Goal: Task Accomplishment & Management: Complete application form

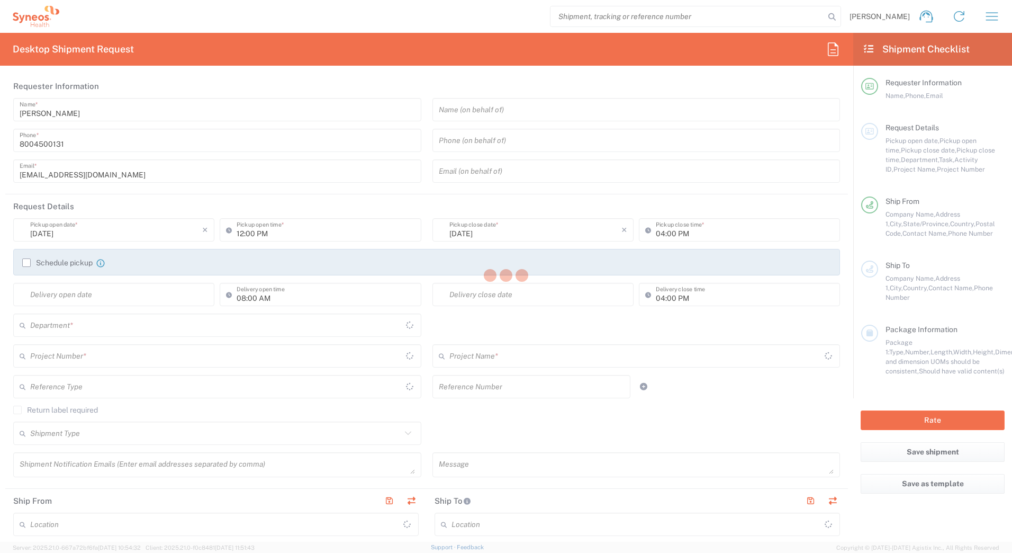
type input "[US_STATE]"
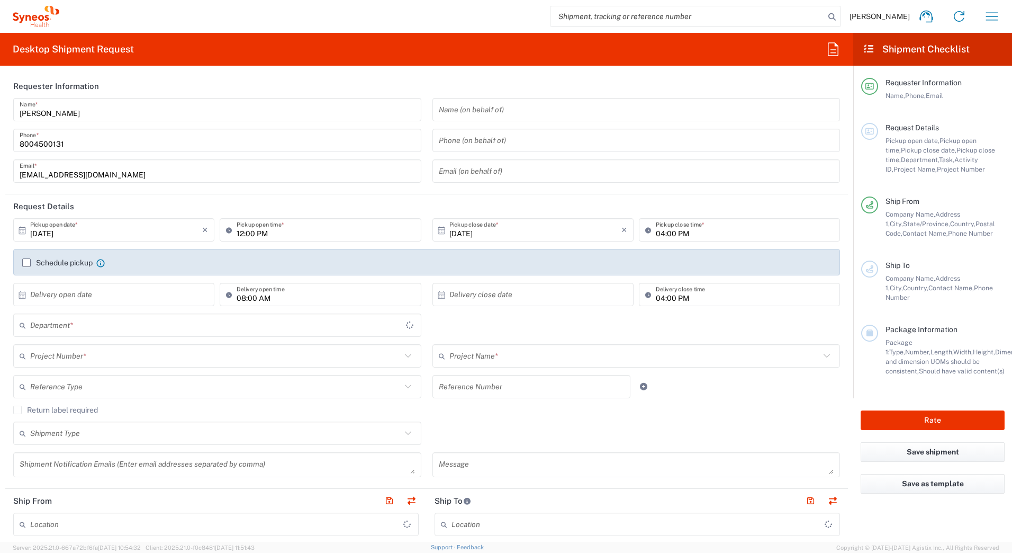
type input "[GEOGRAPHIC_DATA]"
type input "4205"
type input "Syneos Health Commercial Servi- [GEOGRAPHIC_DATA] [GEOGRAPHIC_DATA]"
click at [121, 355] on input "text" at bounding box center [215, 356] width 371 height 19
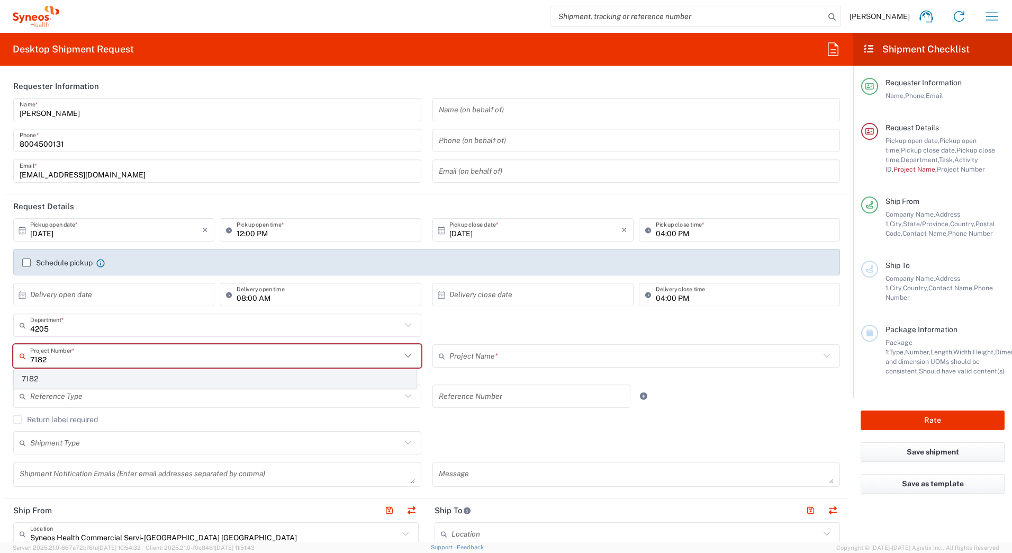
type input "7182"
click at [84, 374] on span "7182" at bounding box center [215, 379] width 402 height 16
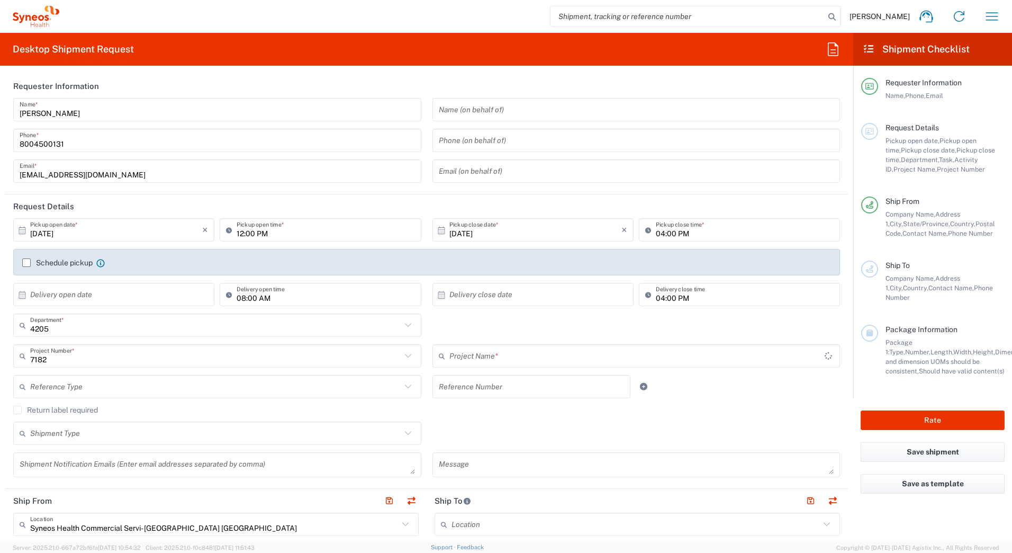
type input "ST-US_GlaxoSmithKline_Sales"
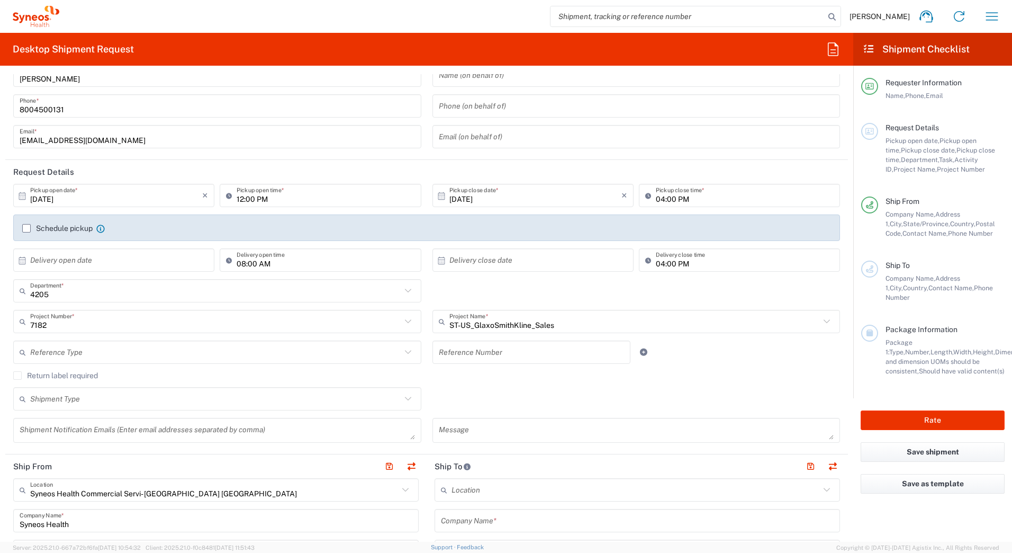
scroll to position [106, 0]
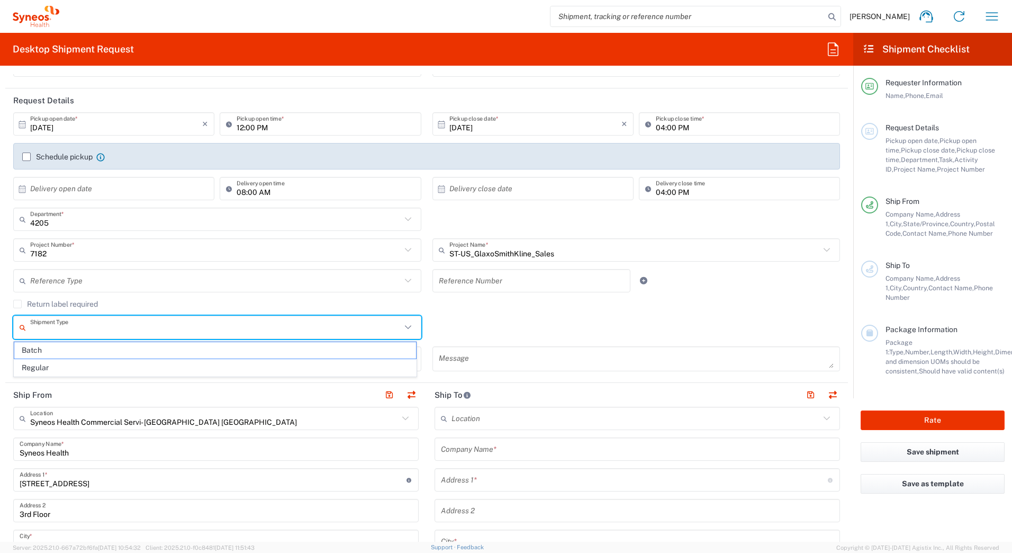
click at [70, 326] on input "text" at bounding box center [215, 327] width 371 height 19
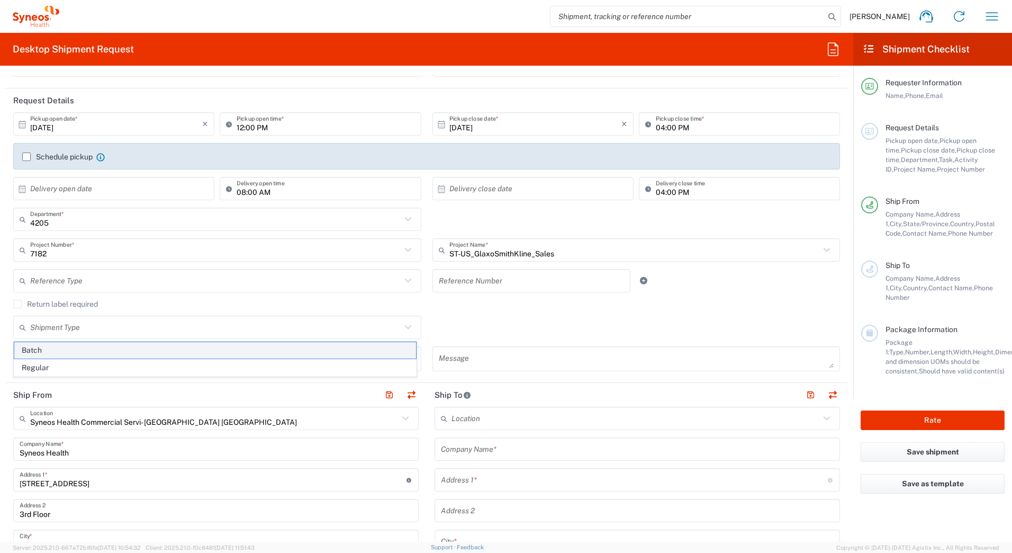
click at [61, 347] on span "Batch" at bounding box center [215, 350] width 402 height 16
type input "Batch"
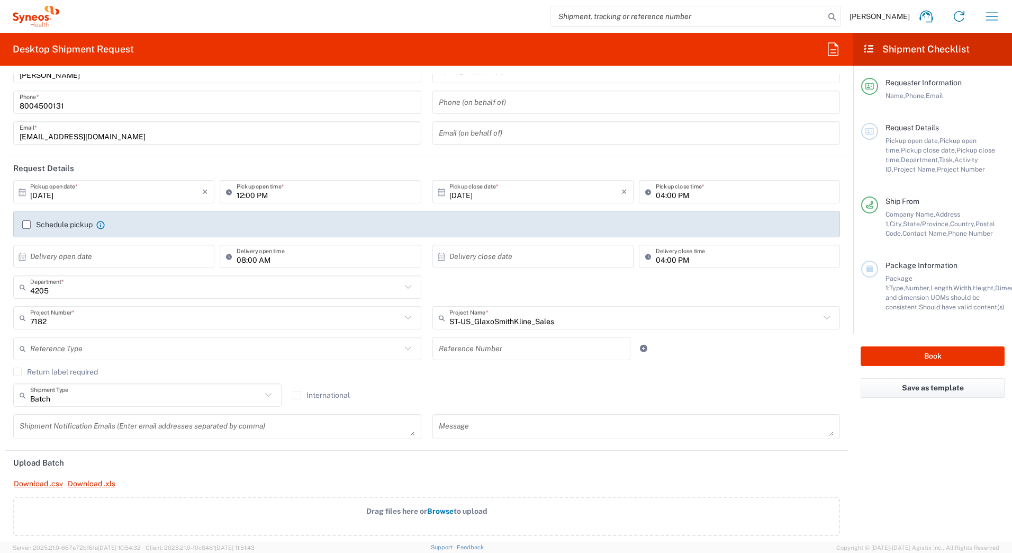
scroll to position [0, 0]
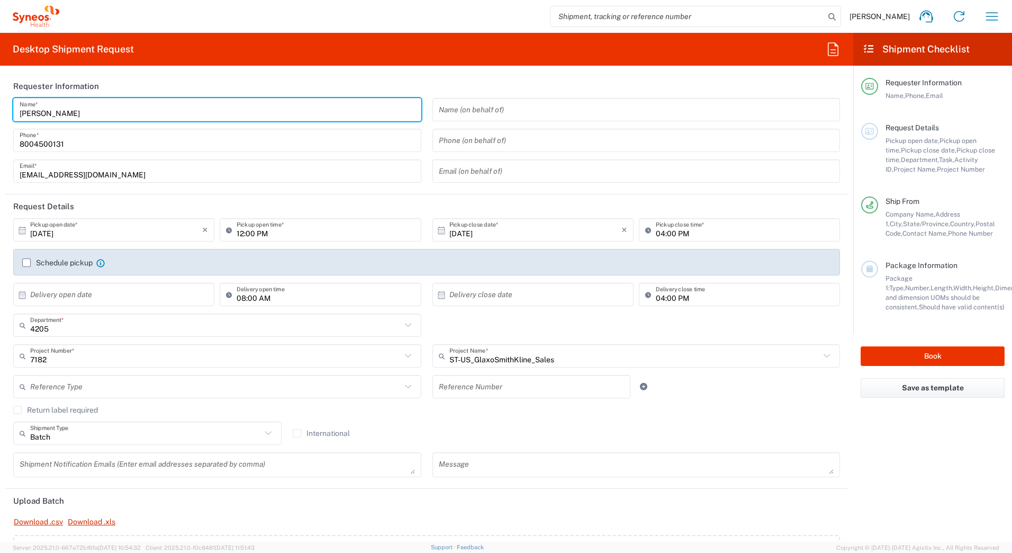
drag, startPoint x: 69, startPoint y: 115, endPoint x: 29, endPoint y: 75, distance: 56.9
click at [0, 112] on html "[PERSON_NAME] Home Shipment estimator Shipment tracking Desktop shipment reques…" at bounding box center [506, 276] width 1012 height 553
paste input "Syneos Deployments"
type input "Syneos Deployments"
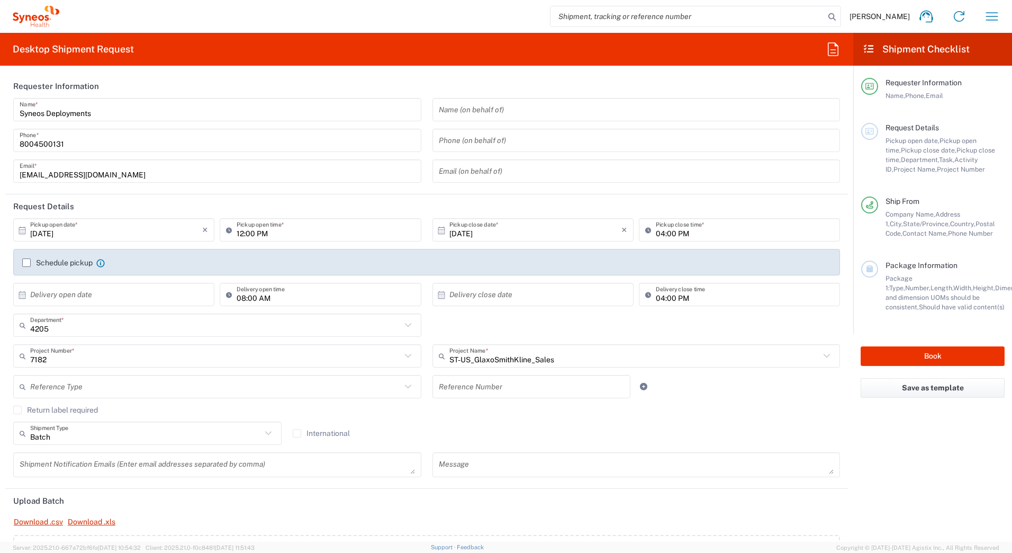
click at [136, 73] on div "Desktop Shipment Request Requester Information Syneos Deployments Name * [PHONE…" at bounding box center [426, 287] width 853 height 509
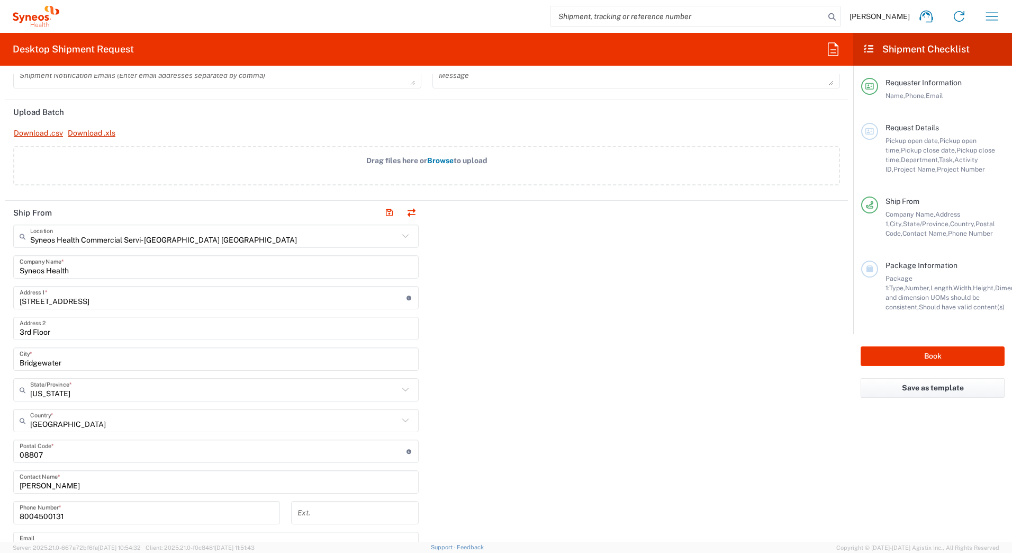
scroll to position [529, 0]
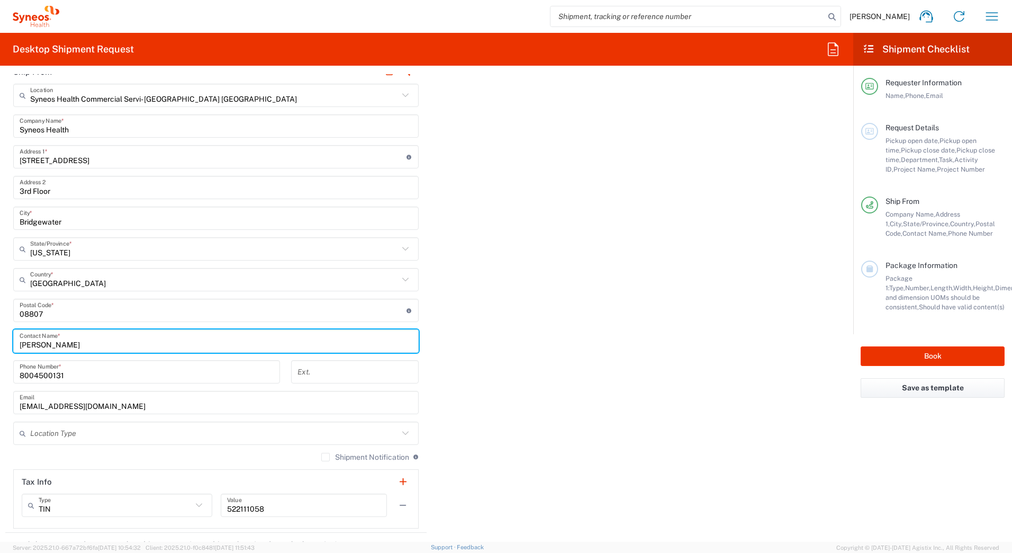
drag, startPoint x: 79, startPoint y: 344, endPoint x: -2, endPoint y: 348, distance: 81.1
click at [0, 348] on html "[PERSON_NAME] Home Shipment estimator Shipment tracking Desktop shipment reques…" at bounding box center [506, 276] width 1012 height 553
paste input "Syneos Deployments"
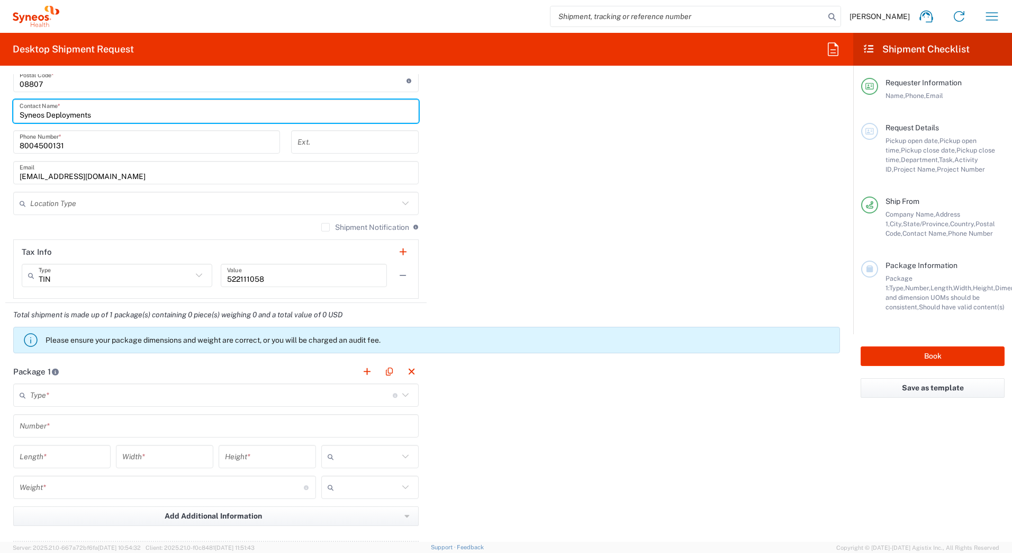
scroll to position [794, 0]
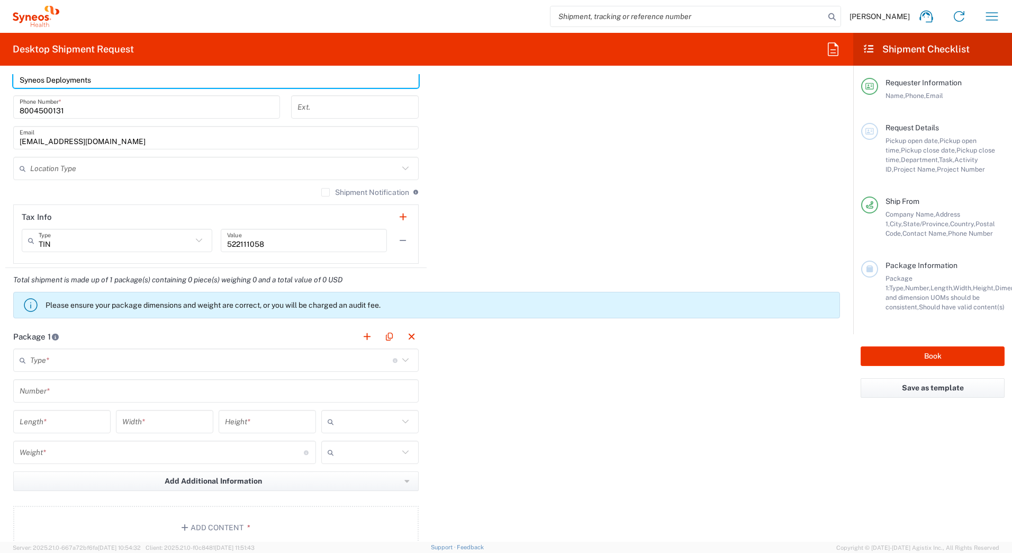
type input "Syneos Deployments"
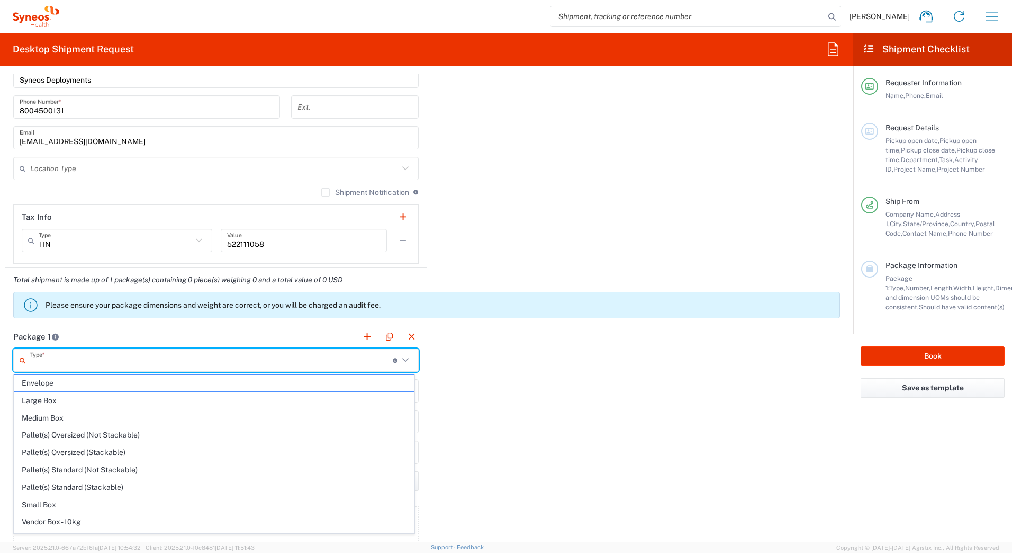
click at [57, 364] on input "text" at bounding box center [211, 360] width 363 height 19
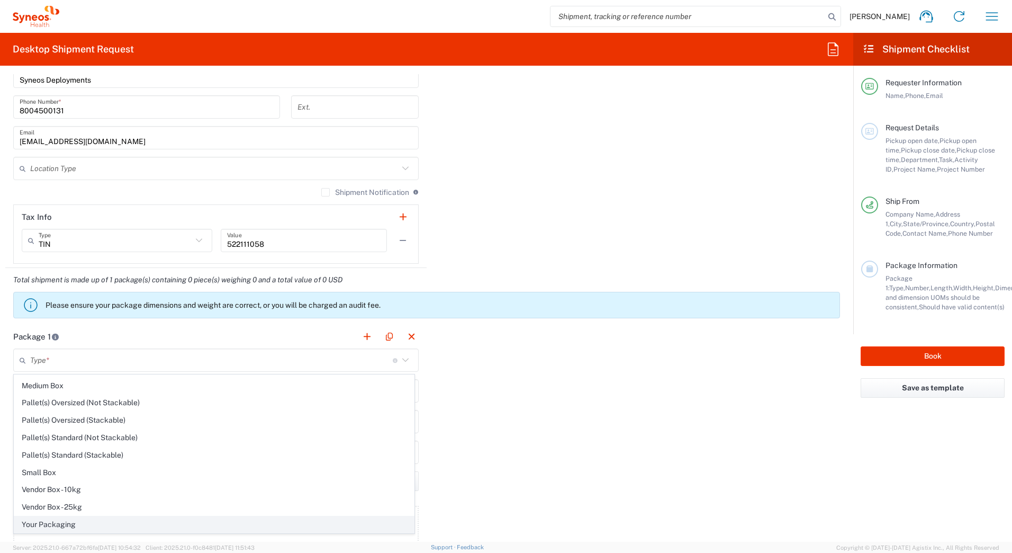
click at [69, 524] on span "Your Packaging" at bounding box center [214, 524] width 400 height 16
type input "Your Packaging"
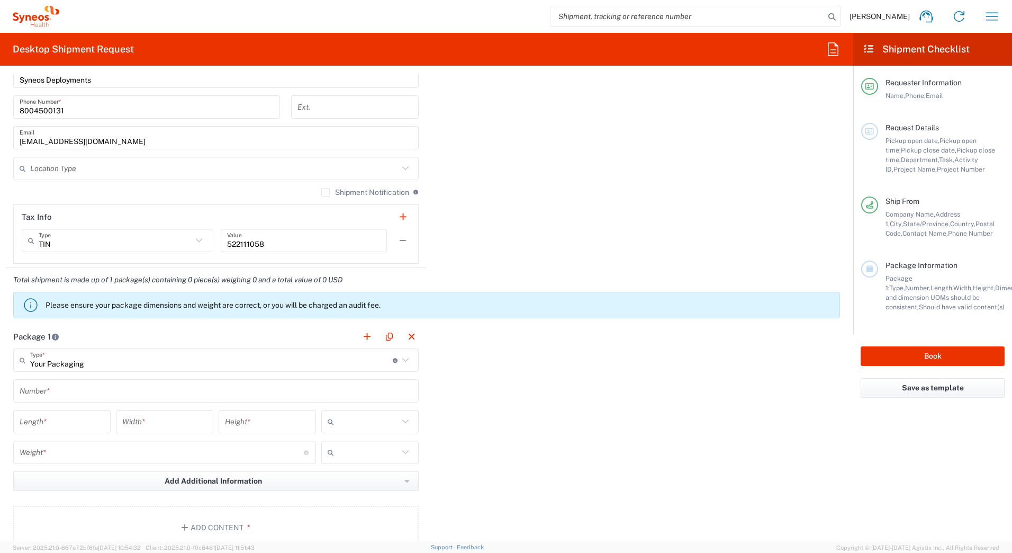
click at [32, 396] on input "text" at bounding box center [216, 391] width 393 height 19
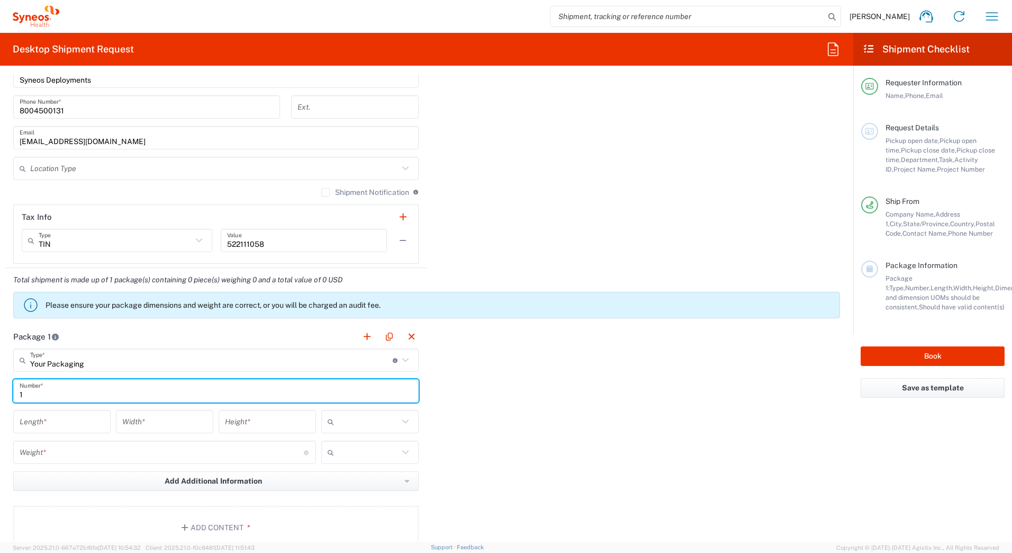
type input "1"
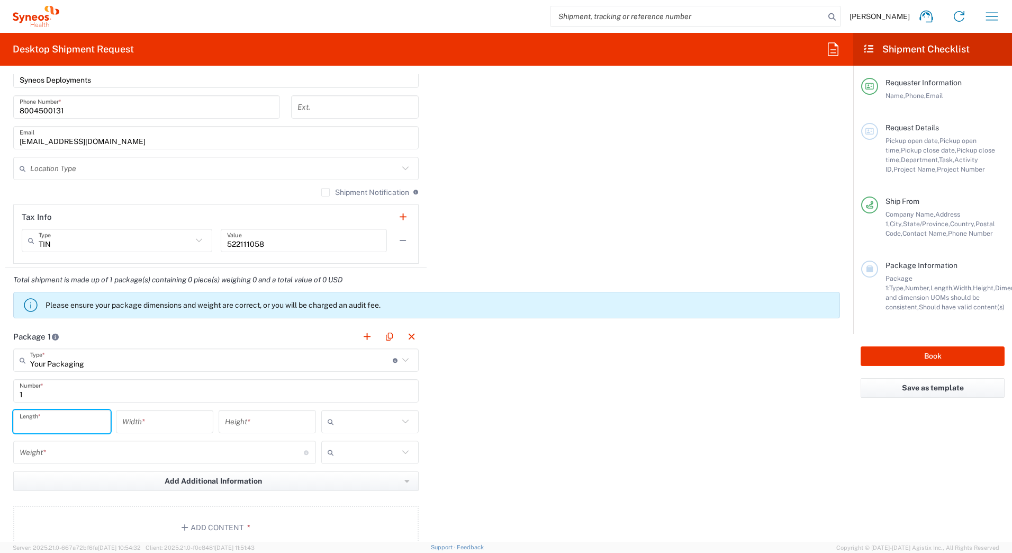
click at [46, 419] on input "number" at bounding box center [62, 421] width 85 height 19
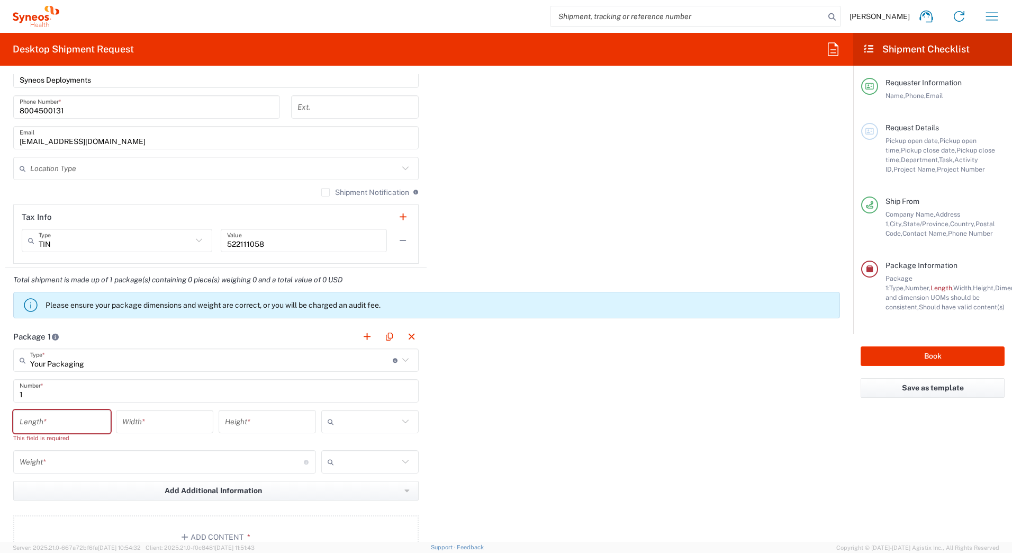
click at [32, 426] on input "number" at bounding box center [62, 421] width 85 height 19
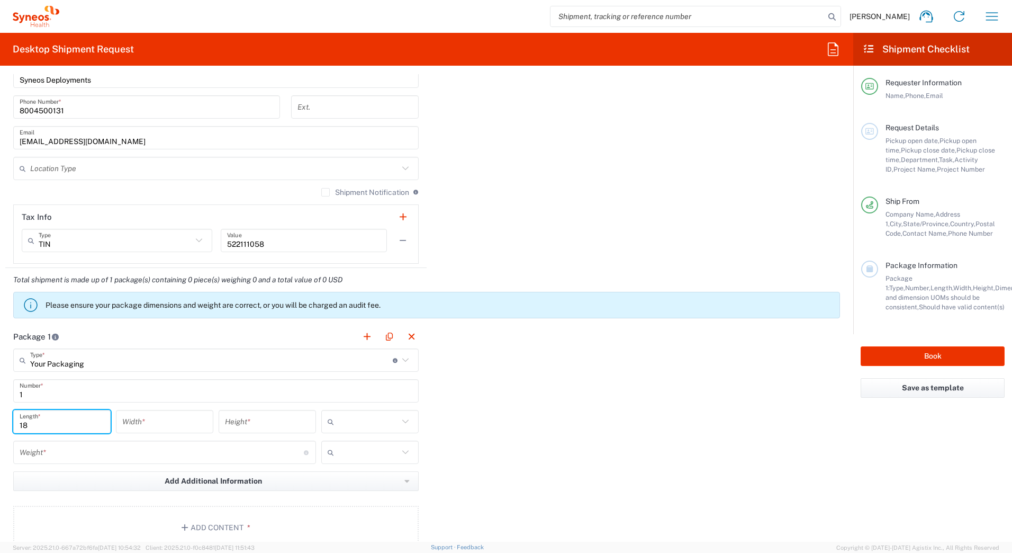
type input "18"
type input "12"
type input "6"
click at [388, 423] on input "text" at bounding box center [368, 421] width 60 height 17
drag, startPoint x: 349, startPoint y: 478, endPoint x: 312, endPoint y: 482, distance: 37.8
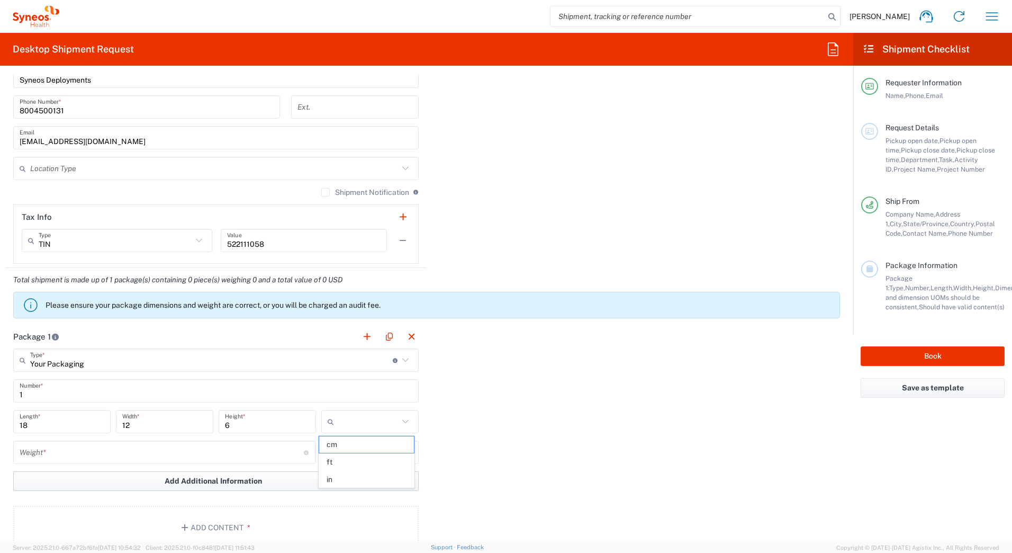
click at [347, 479] on span "in" at bounding box center [366, 479] width 94 height 16
type input "in"
click at [143, 453] on input "number" at bounding box center [162, 452] width 284 height 19
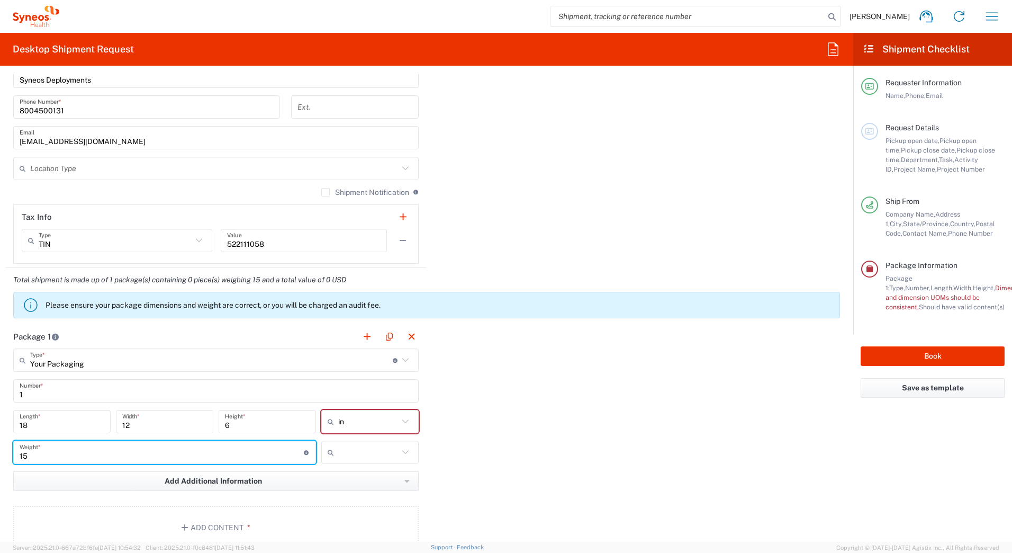
type input "15"
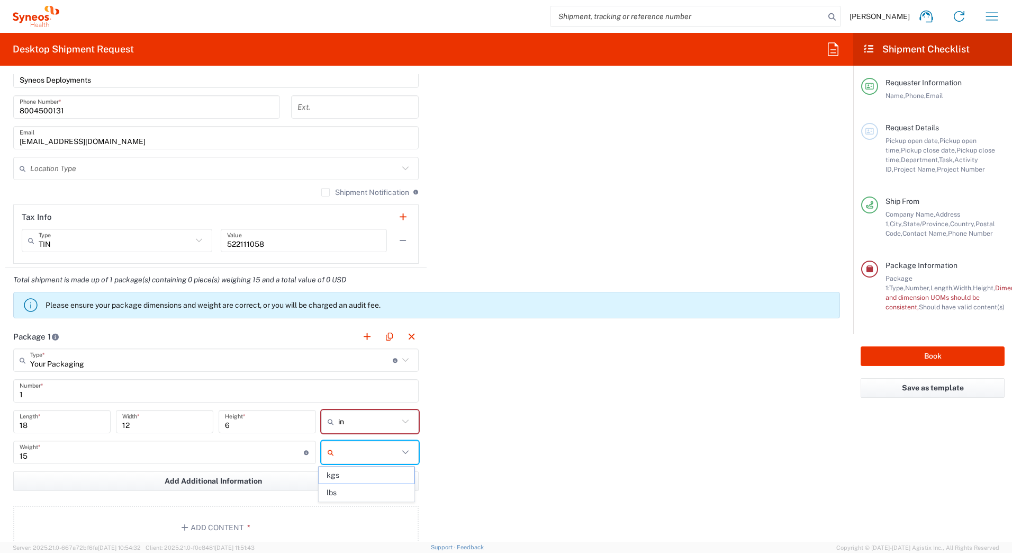
click at [371, 451] on input "text" at bounding box center [368, 452] width 60 height 17
click at [349, 497] on span "lbs" at bounding box center [366, 492] width 94 height 16
type input "lbs"
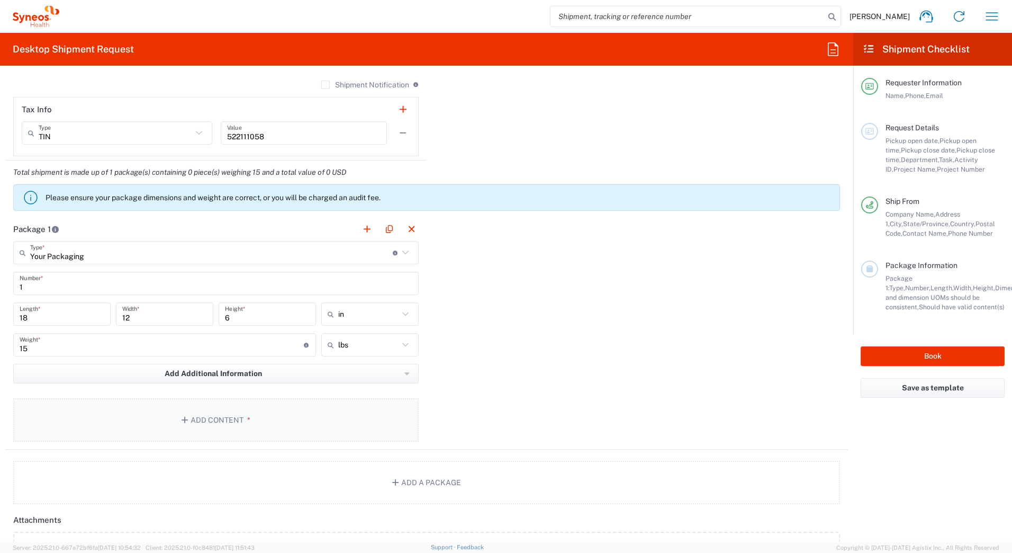
scroll to position [953, 0]
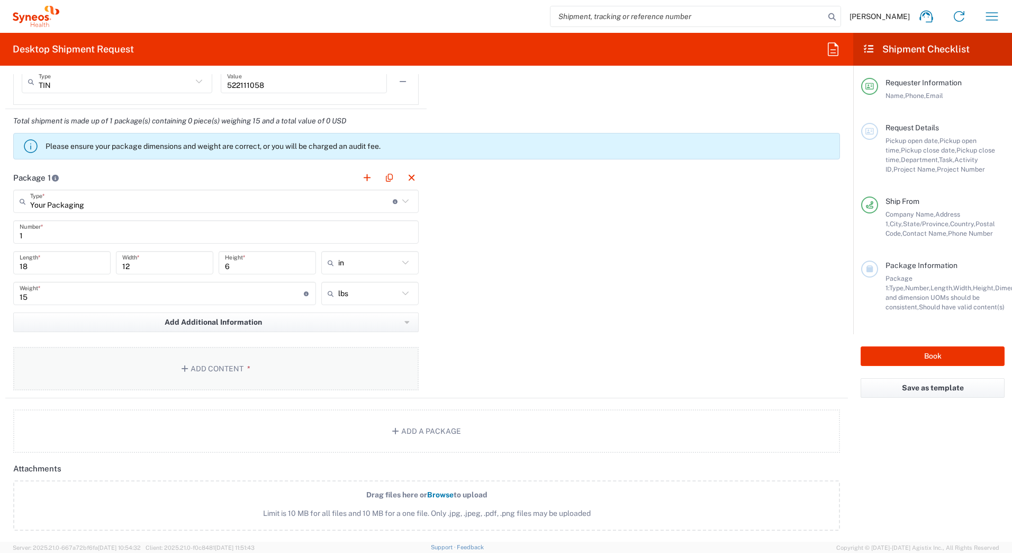
click at [203, 365] on button "Add Content *" at bounding box center [216, 368] width 406 height 43
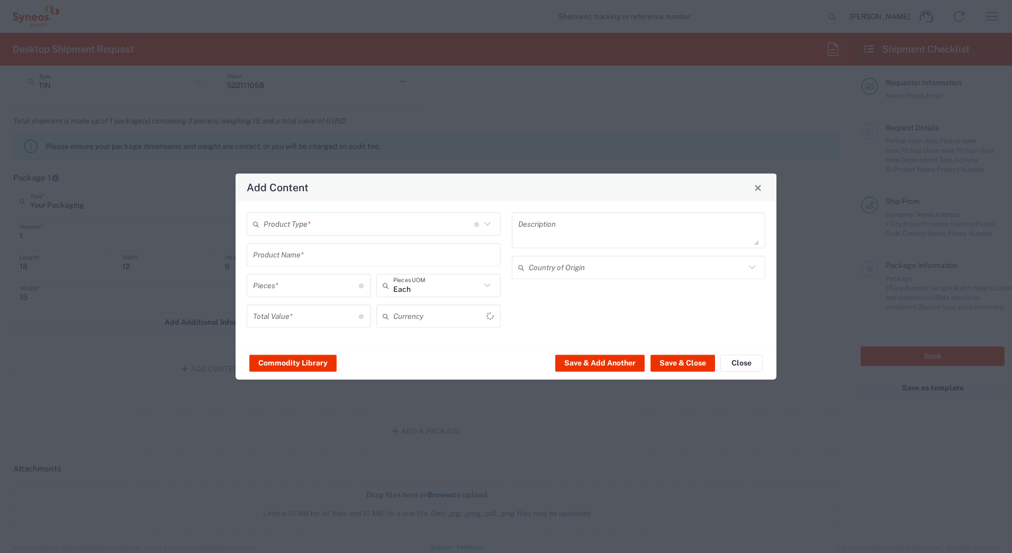
type input "US Dollar"
click at [280, 223] on input "text" at bounding box center [369, 223] width 211 height 19
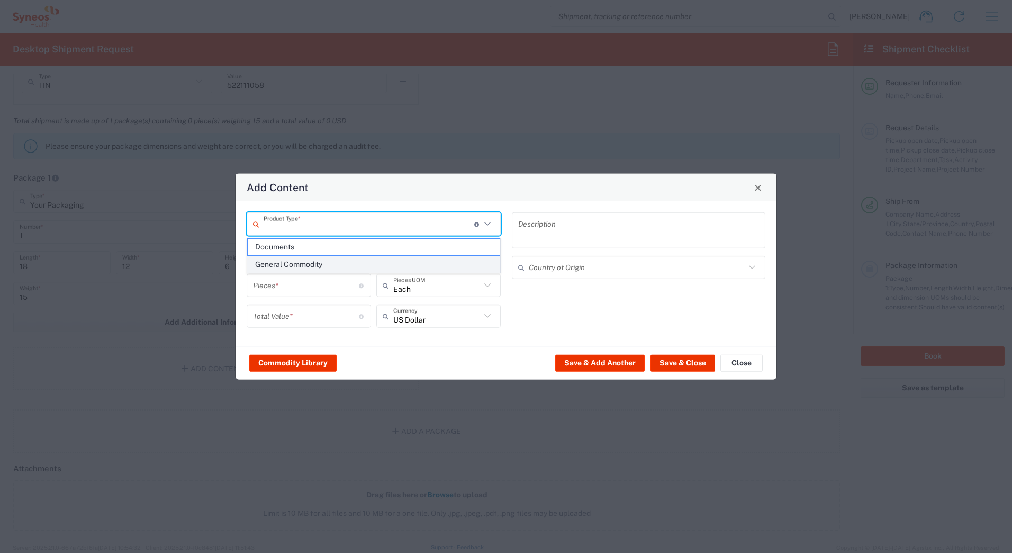
click at [280, 264] on span "General Commodity" at bounding box center [374, 264] width 252 height 16
type input "General Commodity"
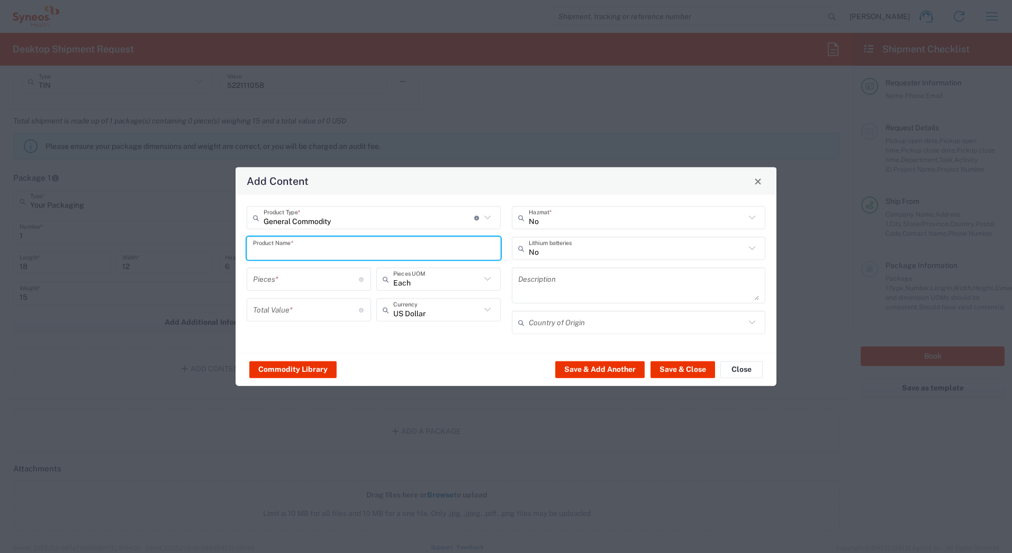
click at [277, 251] on input "text" at bounding box center [373, 248] width 241 height 19
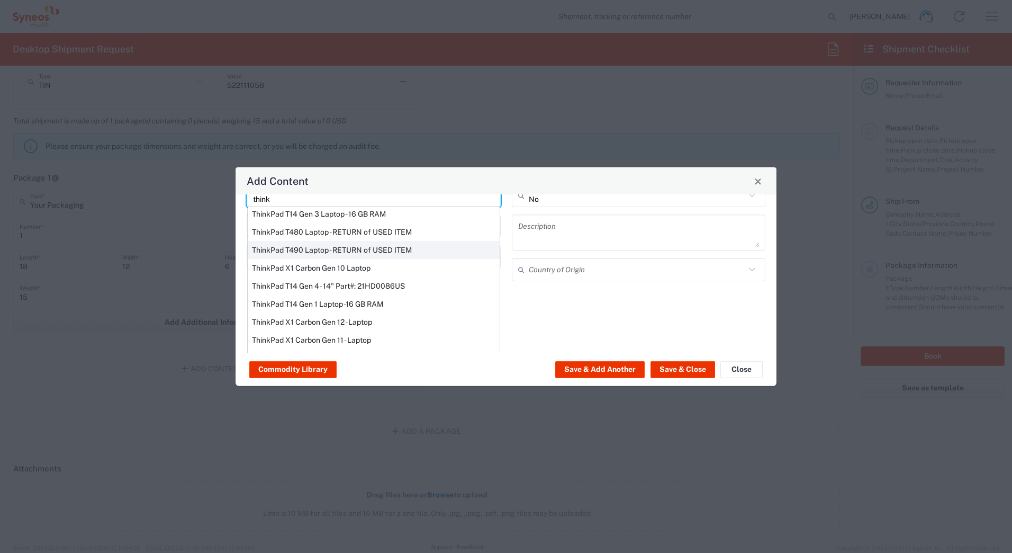
scroll to position [90, 0]
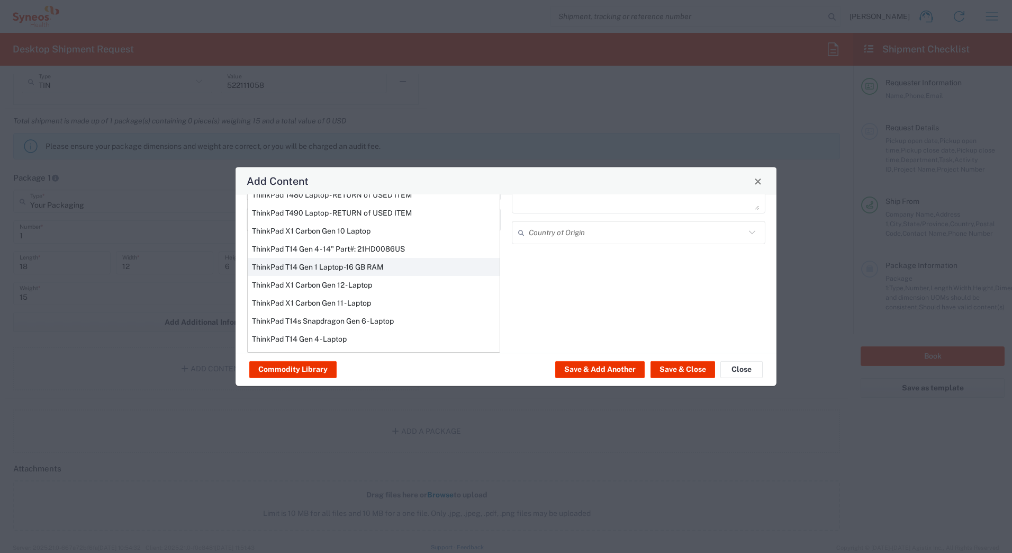
click at [286, 265] on div "ThinkPad T14 Gen 1 Laptop -16 GB RAM" at bounding box center [374, 267] width 252 height 18
type input "ThinkPad T14 Gen 1 Laptop -16 GB RAM"
type textarea "Intel Core i5-10210U- 14"- 512 GB SSD"
type input "[GEOGRAPHIC_DATA]"
type input "Yes"
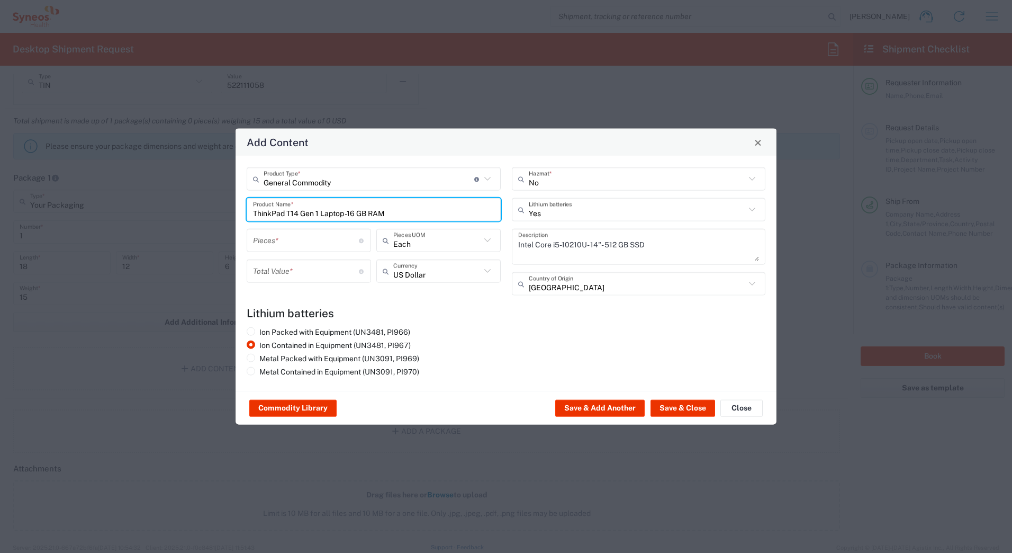
scroll to position [0, 0]
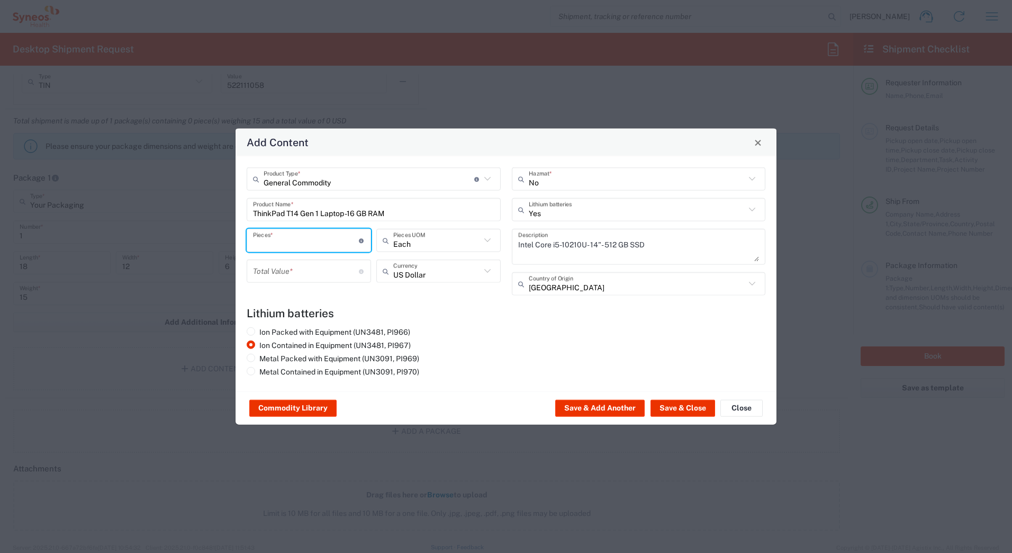
click at [276, 244] on input "number" at bounding box center [306, 240] width 106 height 19
type input "1"
click at [281, 274] on input "number" at bounding box center [306, 271] width 106 height 19
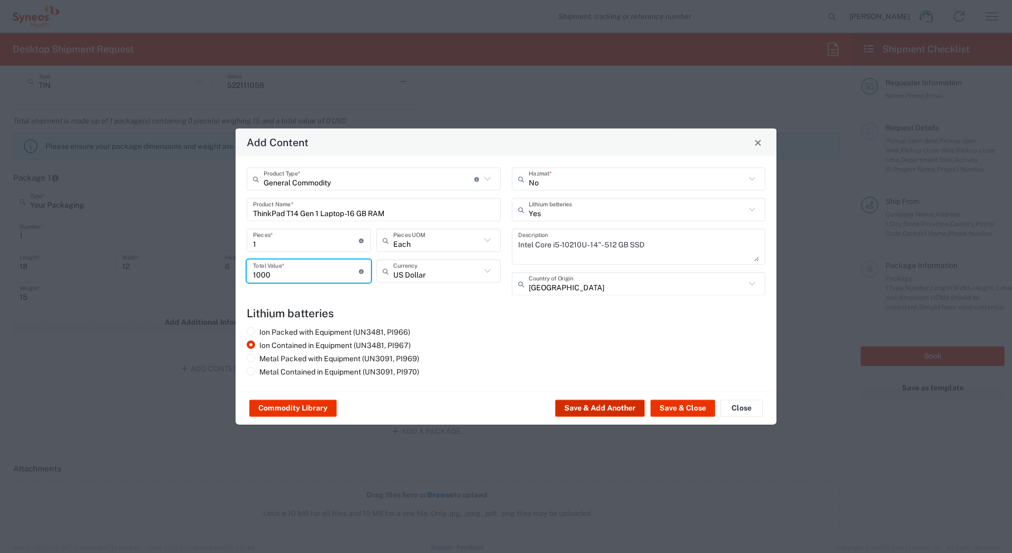
type input "1000"
click at [569, 407] on button "Save & Add Another" at bounding box center [599, 408] width 89 height 17
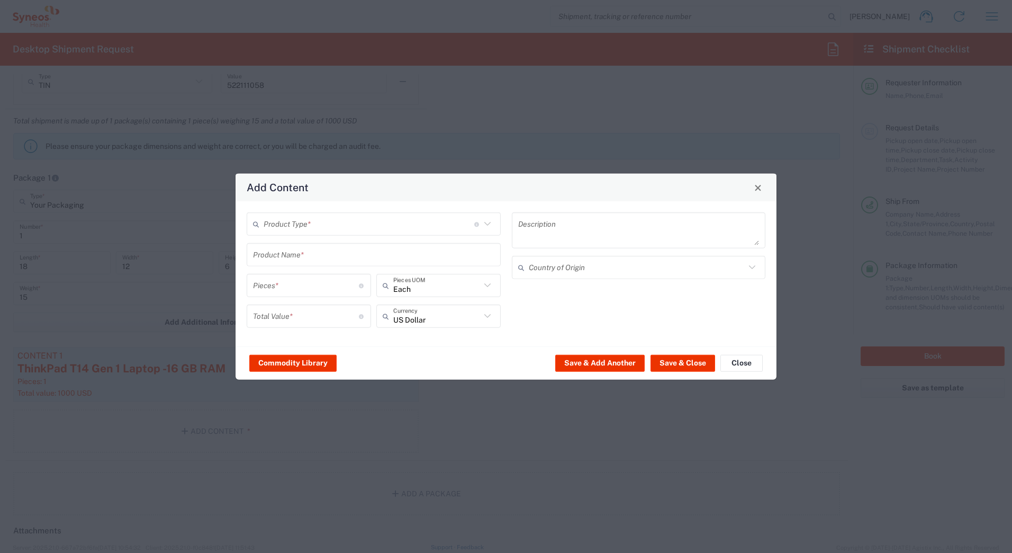
click at [328, 227] on input "text" at bounding box center [369, 223] width 211 height 19
click at [318, 268] on span "General Commodity" at bounding box center [374, 264] width 252 height 16
type input "General Commodity"
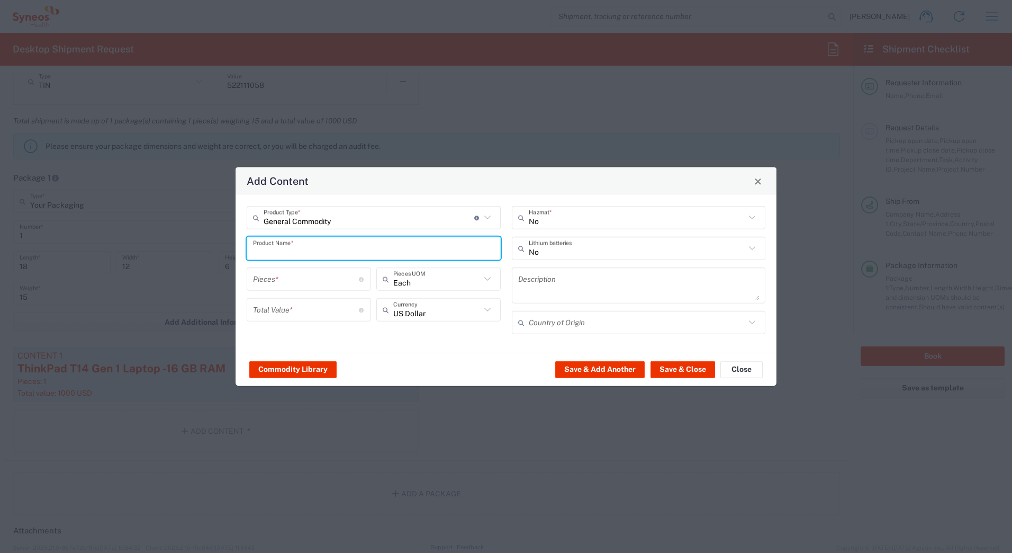
click at [312, 255] on input "text" at bounding box center [373, 248] width 241 height 19
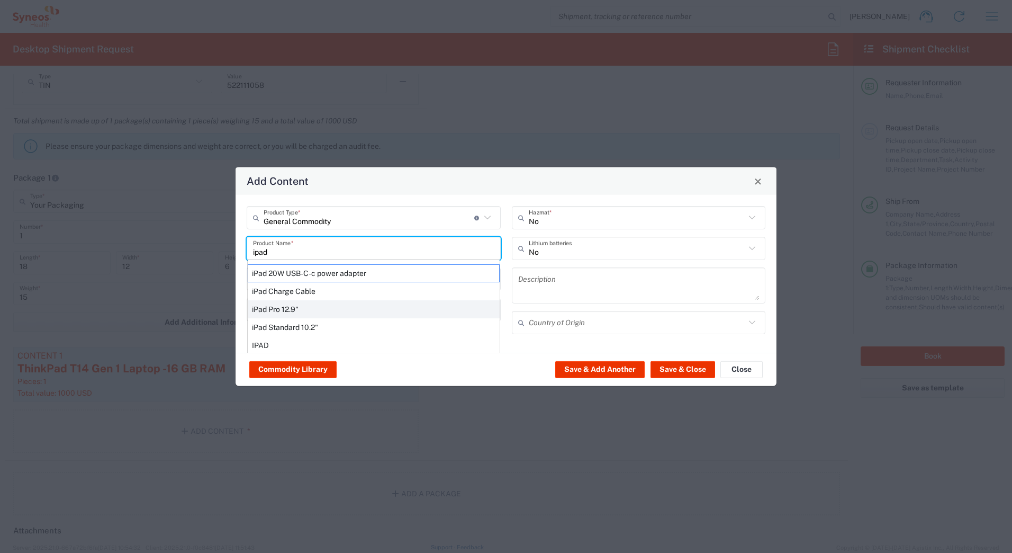
click at [275, 306] on div "iPad Pro 12.9"" at bounding box center [374, 309] width 252 height 18
type input "iPad Pro 12.9""
type input "1"
type textarea "iPad Pro 12.9""
type input "[GEOGRAPHIC_DATA]"
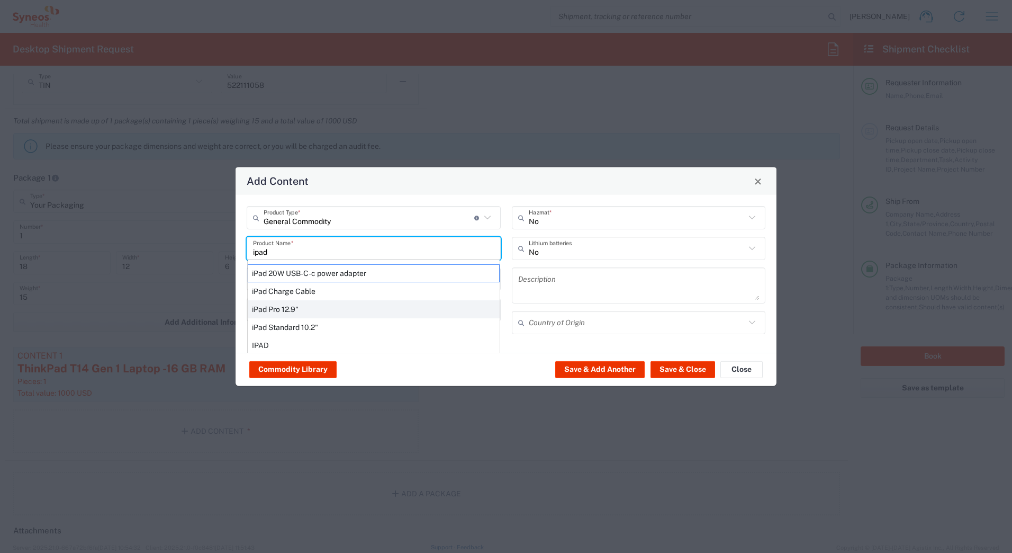
type input "Yes"
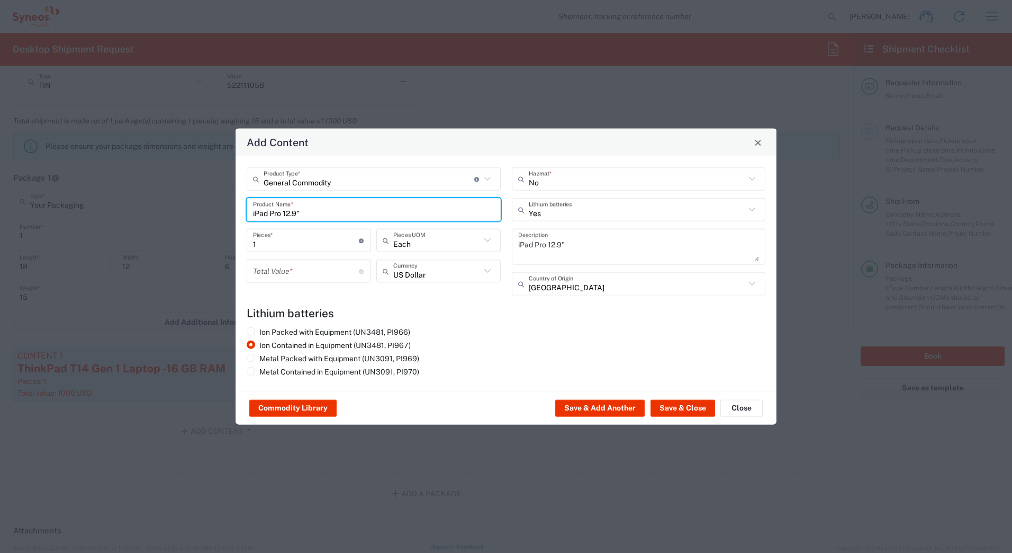
click at [265, 271] on input "number" at bounding box center [306, 271] width 106 height 19
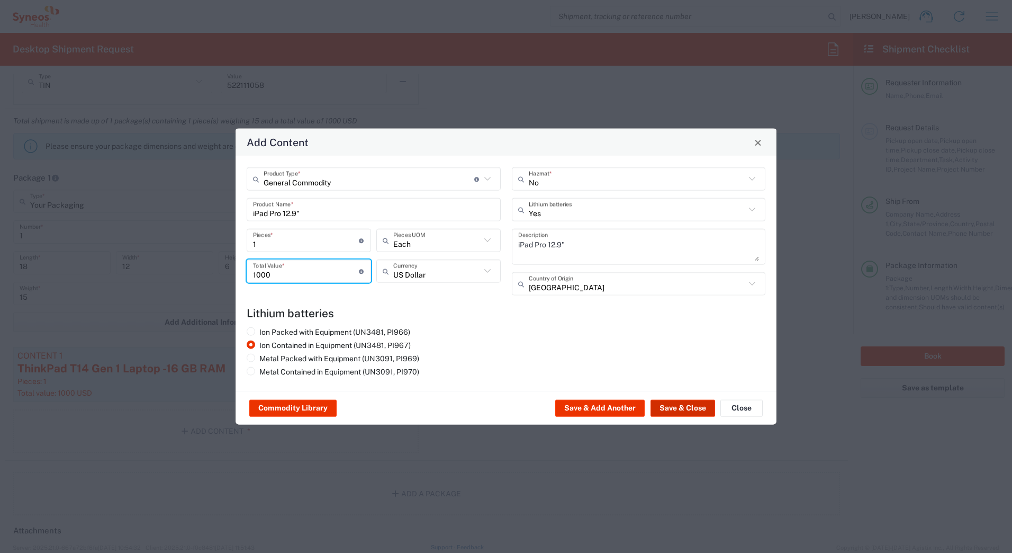
type input "1000"
click at [675, 407] on button "Save & Close" at bounding box center [683, 408] width 65 height 17
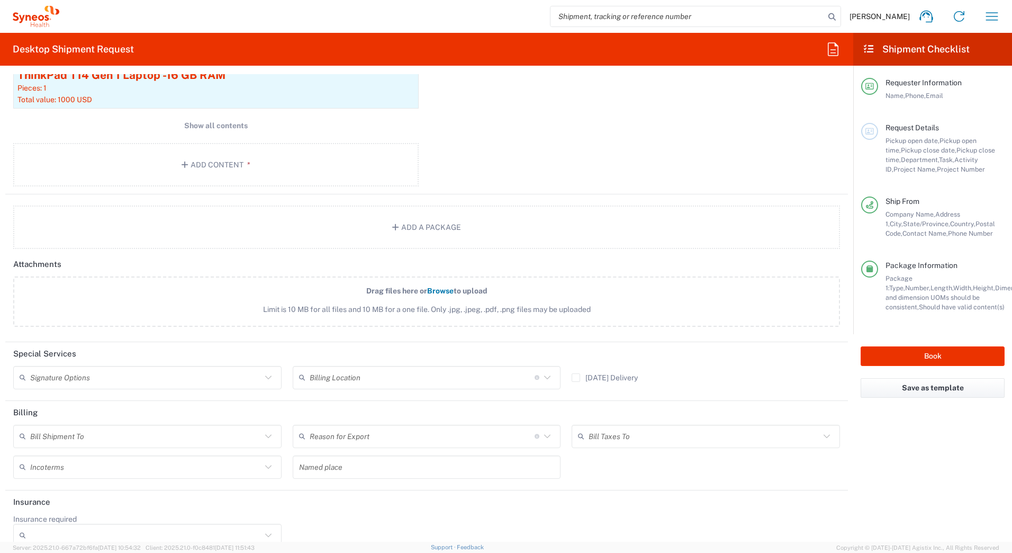
scroll to position [1263, 0]
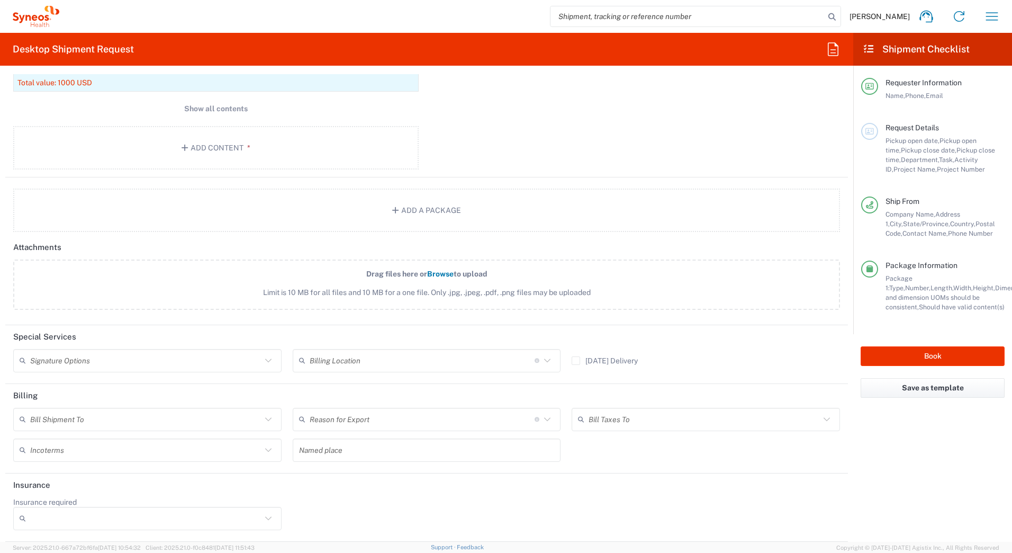
click at [134, 363] on input "text" at bounding box center [145, 360] width 231 height 19
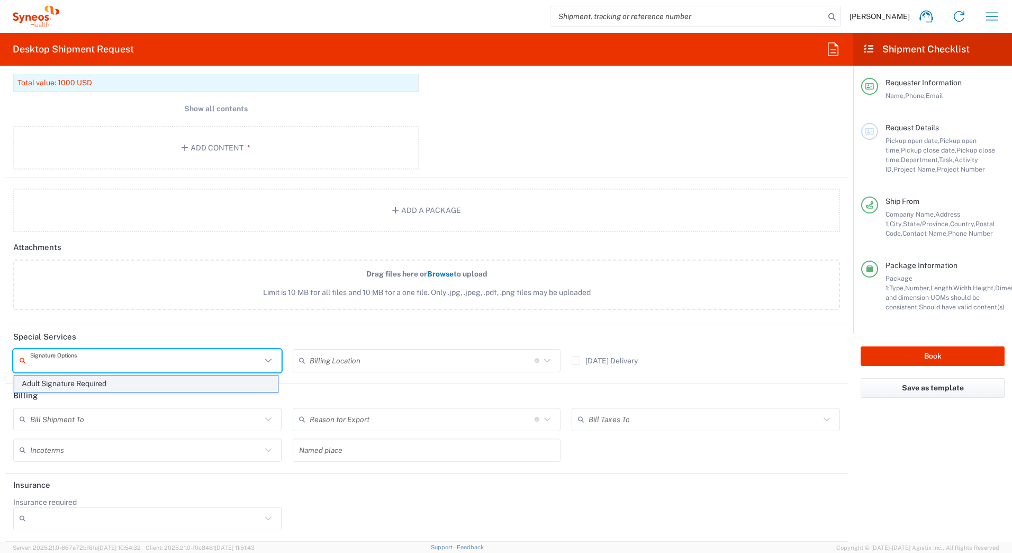
click at [120, 387] on span "Adult Signature Required" at bounding box center [146, 383] width 264 height 16
type input "Adult Signature Required"
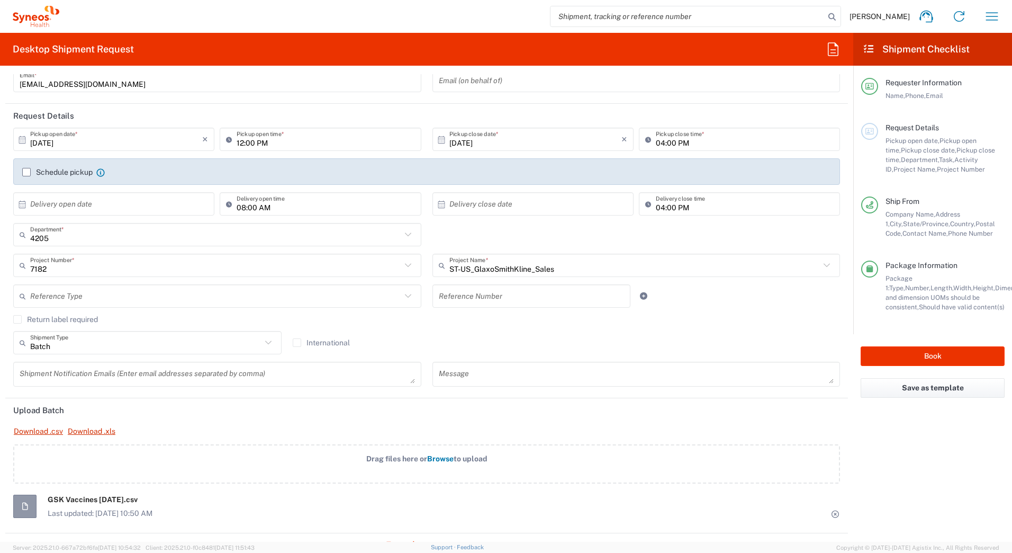
scroll to position [212, 0]
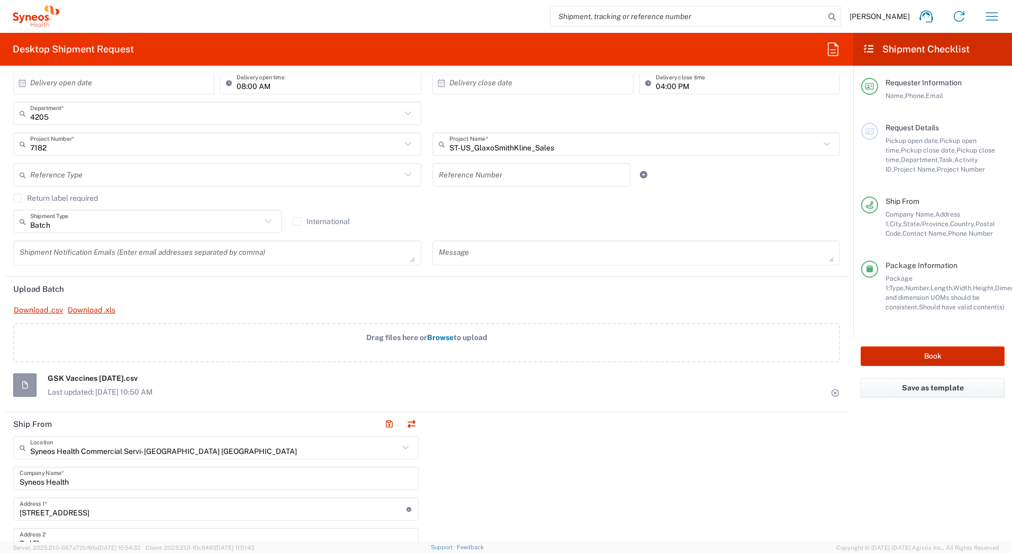
click at [918, 354] on button "Book" at bounding box center [933, 356] width 144 height 20
type input "4205"
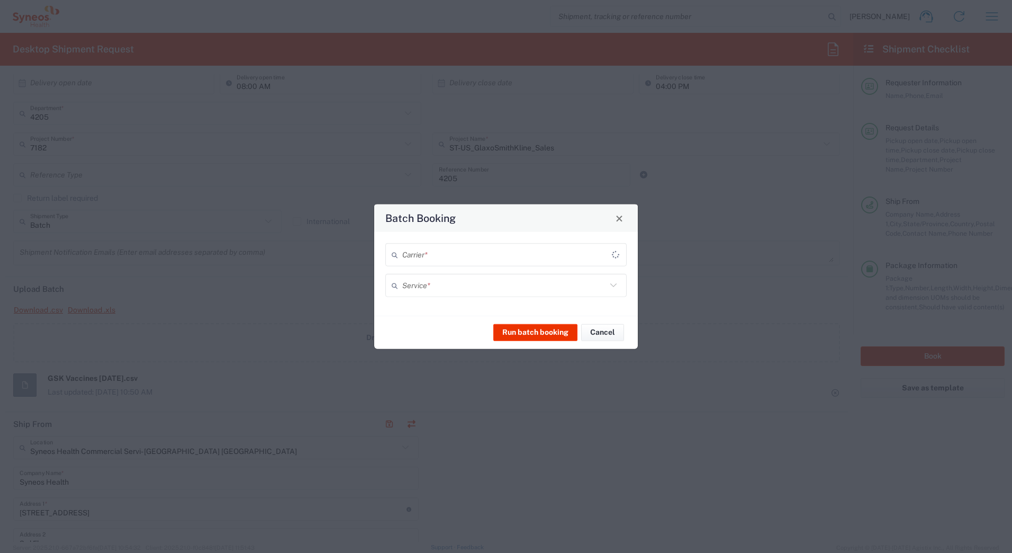
type input "7182"
click at [487, 254] on input "text" at bounding box center [504, 254] width 204 height 19
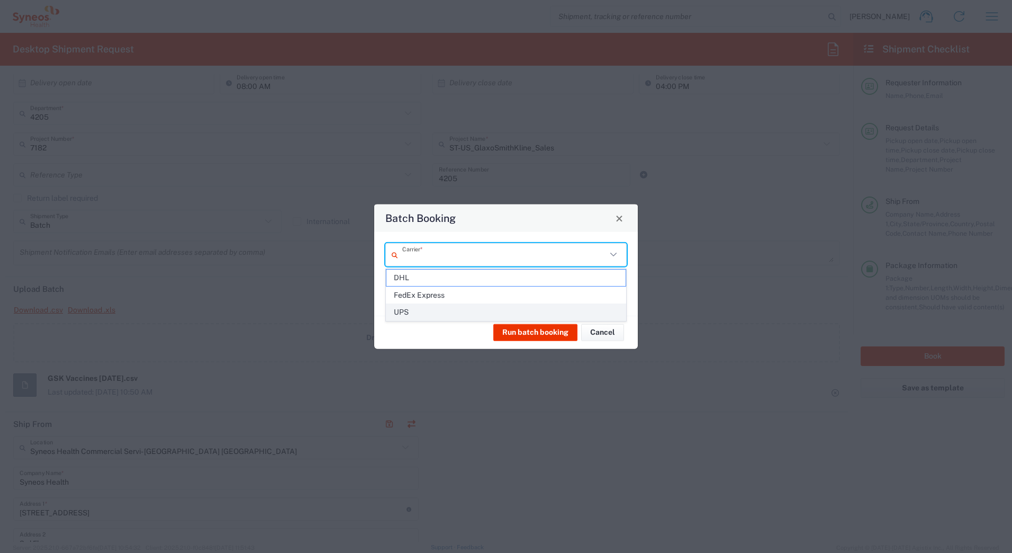
click at [423, 310] on span "UPS" at bounding box center [506, 312] width 239 height 16
type input "UPS"
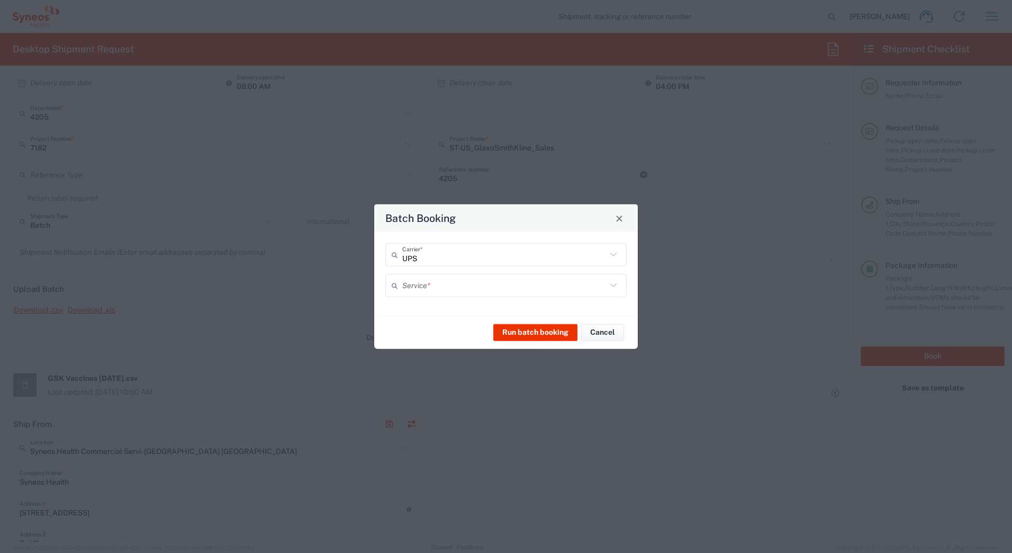
click at [416, 288] on input "text" at bounding box center [504, 285] width 204 height 19
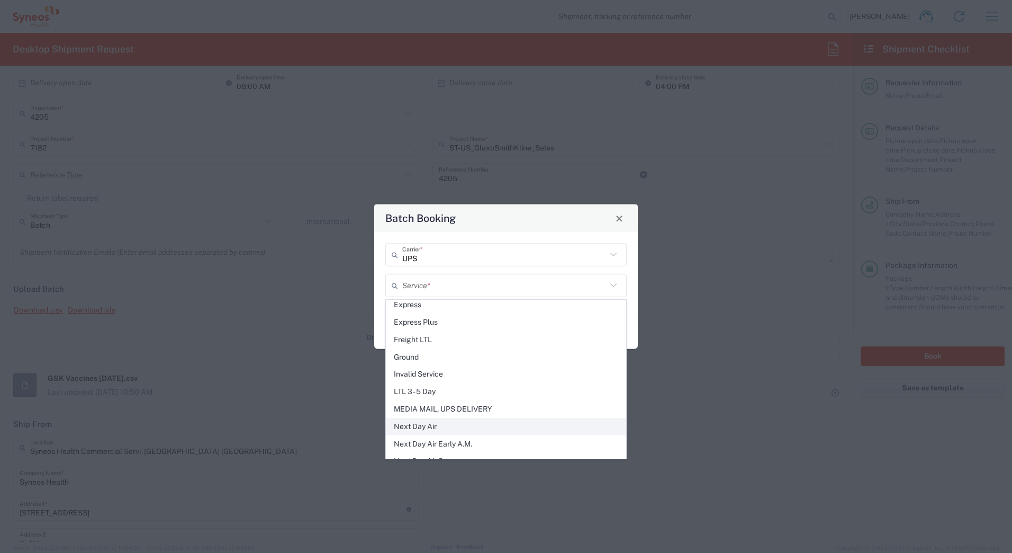
click at [435, 424] on span "Next Day Air" at bounding box center [506, 426] width 239 height 16
type input "Next Day Air"
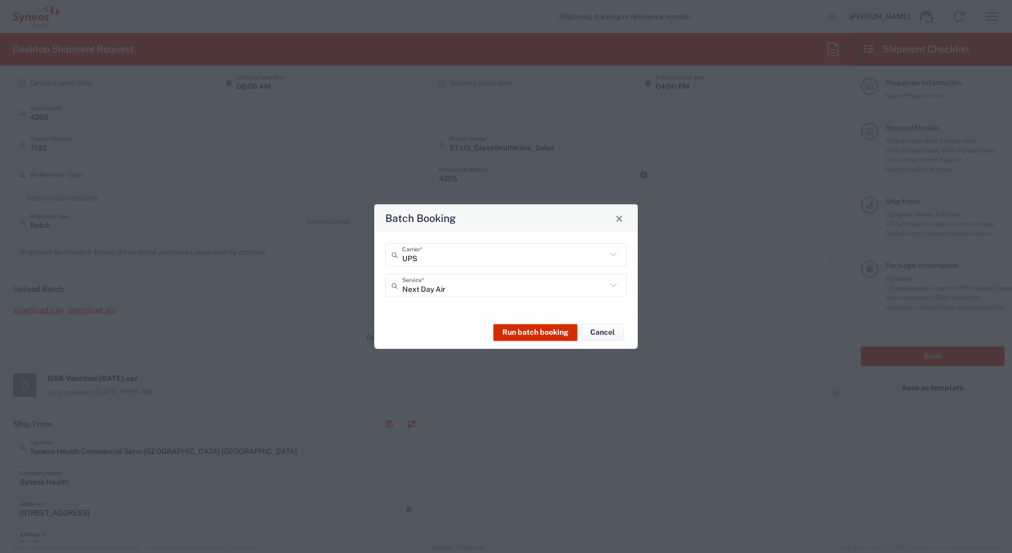
click at [512, 332] on button "Run batch booking" at bounding box center [535, 331] width 84 height 17
